Goal: Task Accomplishment & Management: Use online tool/utility

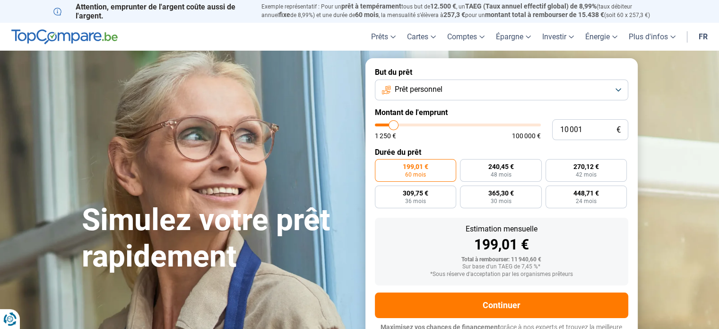
type input "18 250"
type input "18250"
type input "38 000"
type input "38000"
type input "54 500"
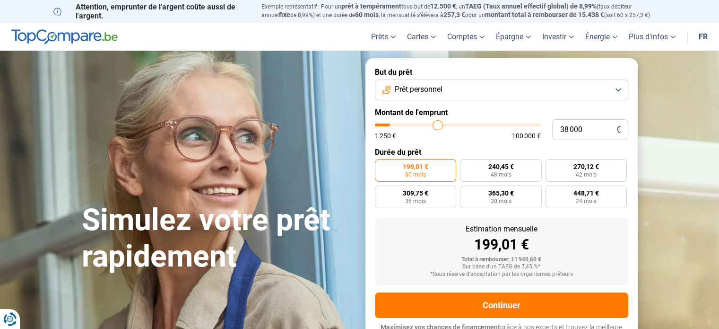
type input "54500"
type input "63 250"
type input "63250"
type input "74 750"
type input "74750"
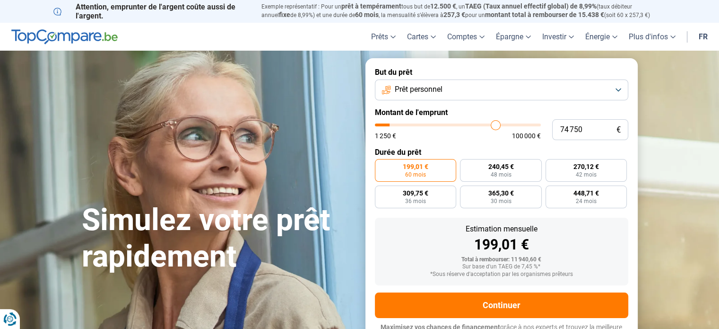
type input "88 000"
type input "88000"
type input "95 500"
type input "95500"
type input "100 000"
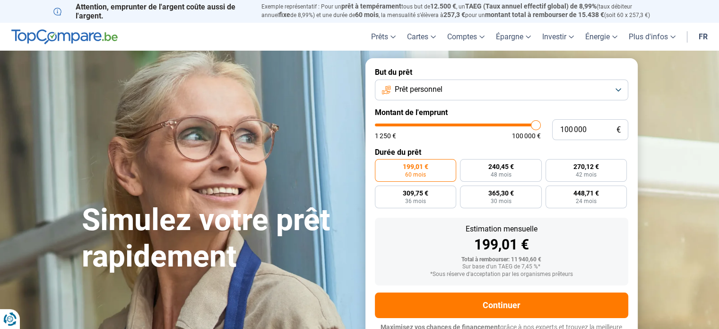
drag, startPoint x: 393, startPoint y: 125, endPoint x: 567, endPoint y: 111, distance: 174.1
type input "100000"
click at [541, 123] on input "range" at bounding box center [458, 124] width 166 height 3
radio input "false"
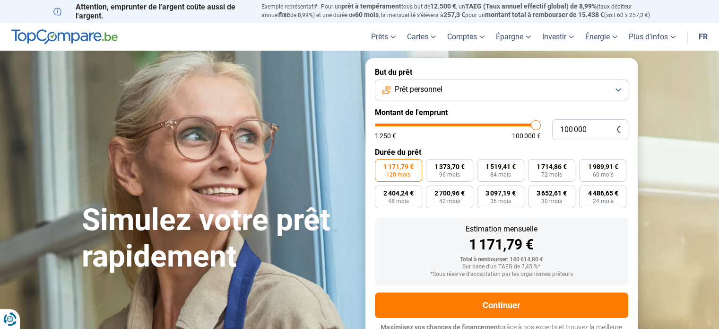
scroll to position [13, 0]
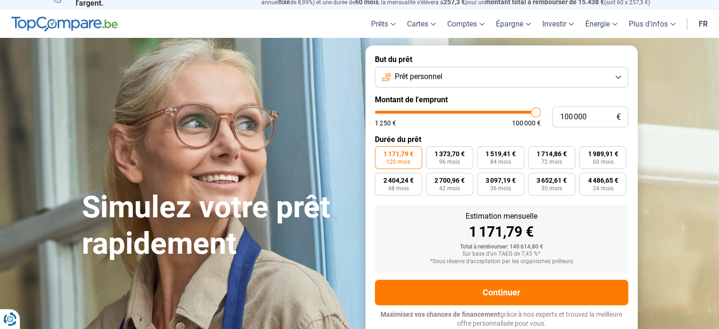
click at [578, 77] on button "Prêt personnel" at bounding box center [501, 77] width 253 height 21
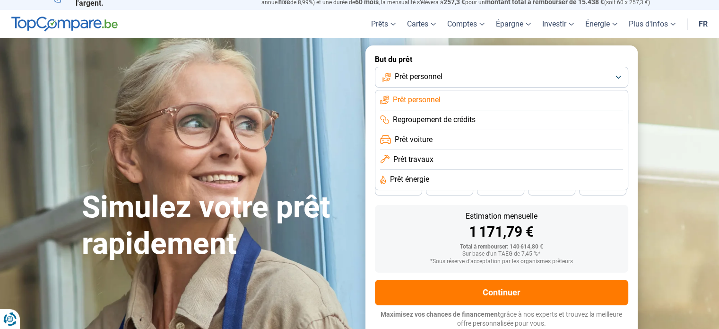
click at [416, 158] on span "Prêt travaux" at bounding box center [413, 159] width 40 height 10
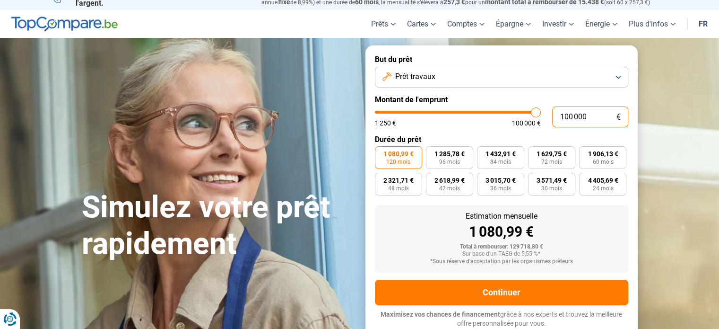
click at [597, 116] on input "100 000" at bounding box center [590, 116] width 76 height 21
